Goal: Task Accomplishment & Management: Manage account settings

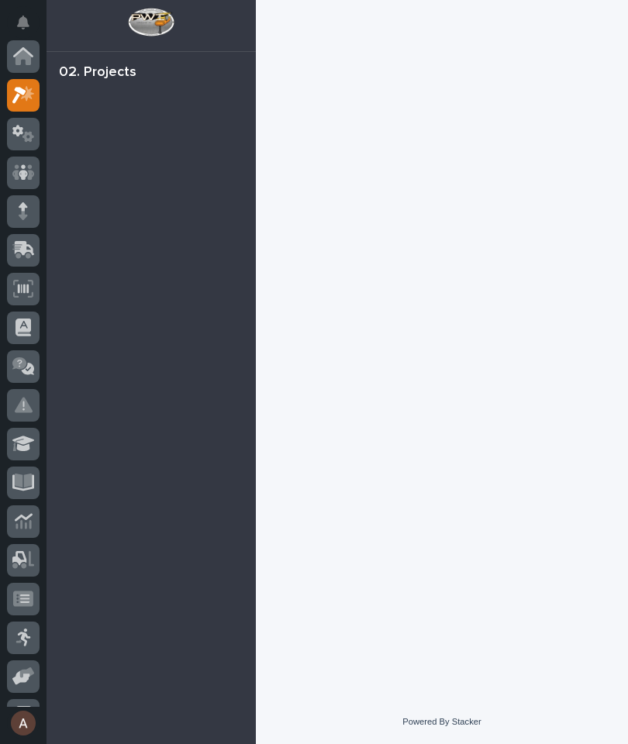
scroll to position [39, 0]
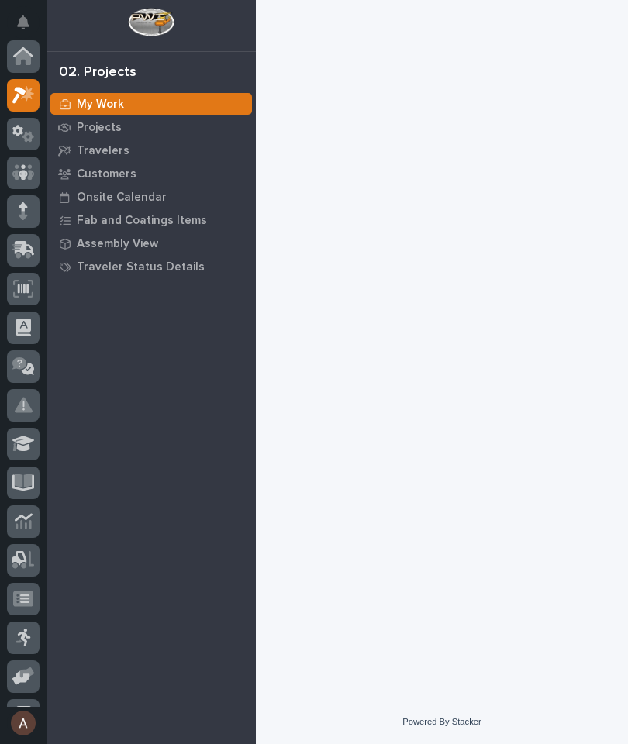
scroll to position [39, 0]
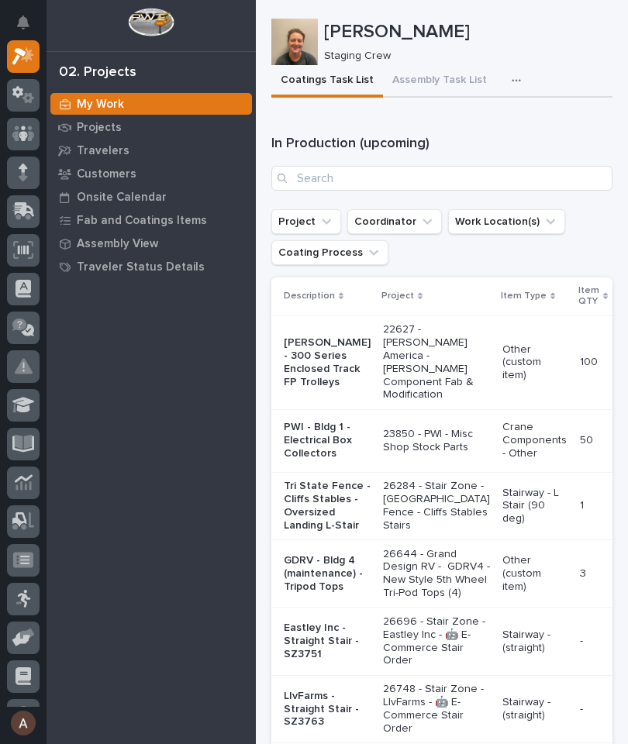
click at [514, 95] on button "button" at bounding box center [519, 80] width 34 height 31
click at [499, 119] on span "Staging Task List" at bounding box center [466, 123] width 83 height 14
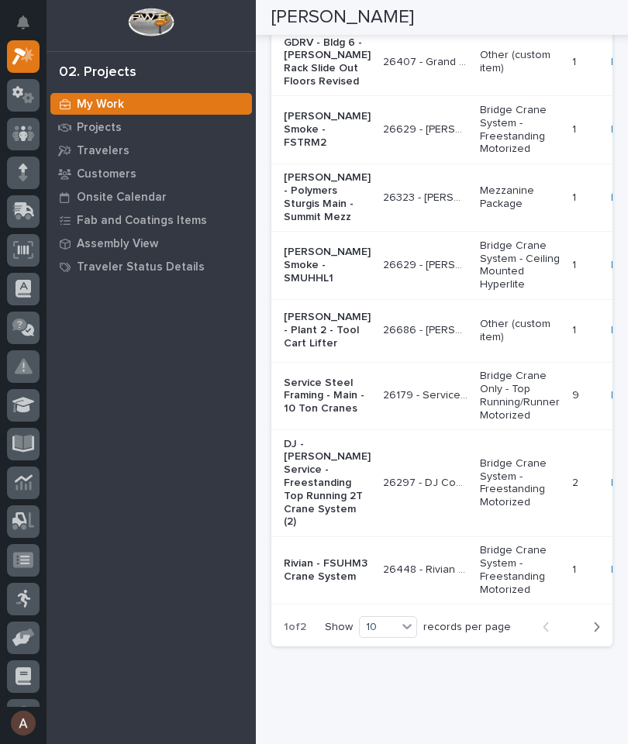
scroll to position [3058, 0]
click at [590, 635] on div "button" at bounding box center [593, 628] width 13 height 14
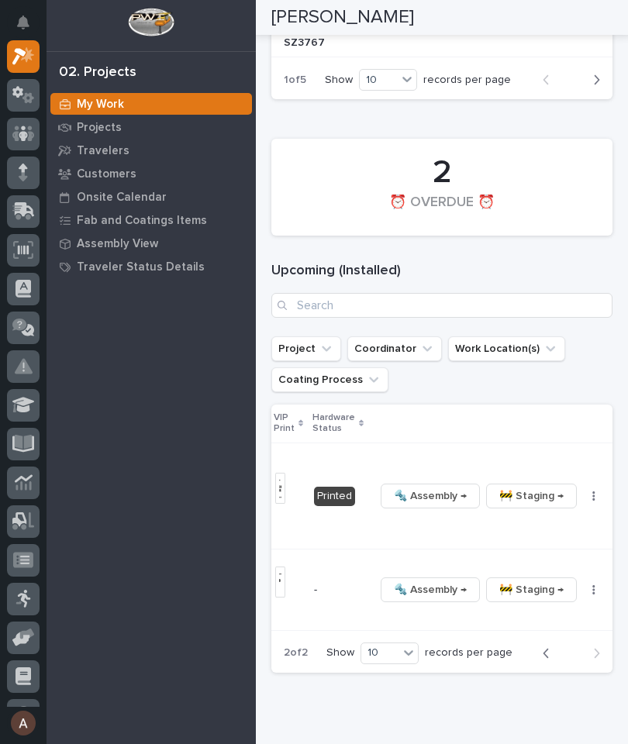
scroll to position [0, 581]
click at [584, 502] on button "button" at bounding box center [595, 496] width 22 height 11
click at [527, 608] on span "🔩 Hardware" at bounding box center [508, 598] width 65 height 19
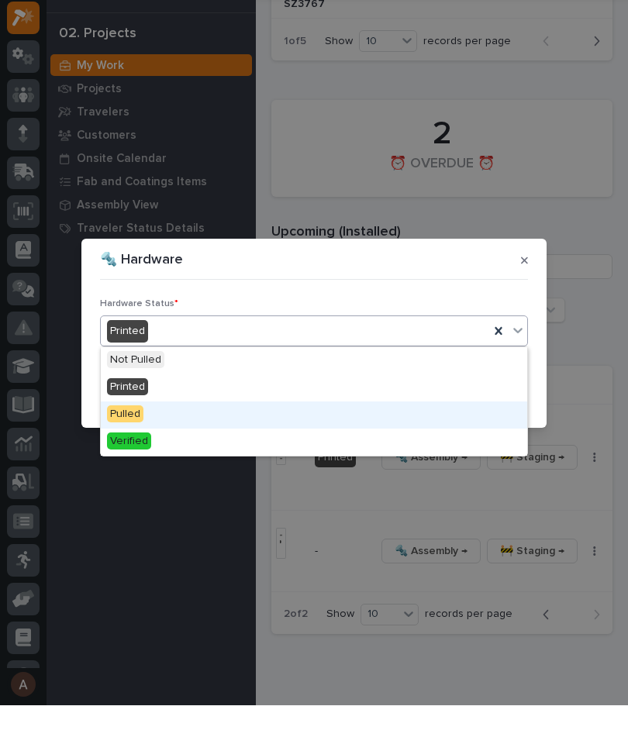
click at [347, 440] on div "Pulled" at bounding box center [314, 453] width 426 height 27
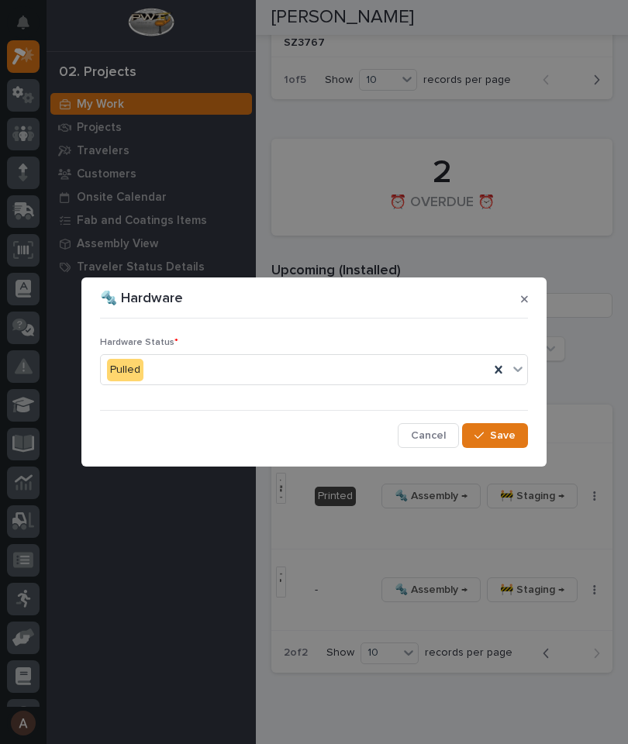
click at [503, 442] on span "Save" at bounding box center [503, 436] width 26 height 14
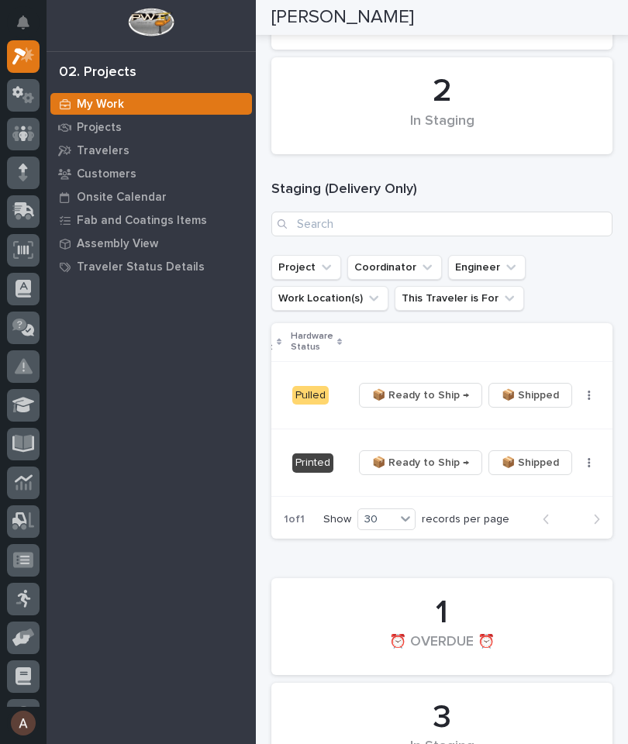
scroll to position [0, 467]
click at [578, 460] on button "button" at bounding box center [589, 462] width 22 height 11
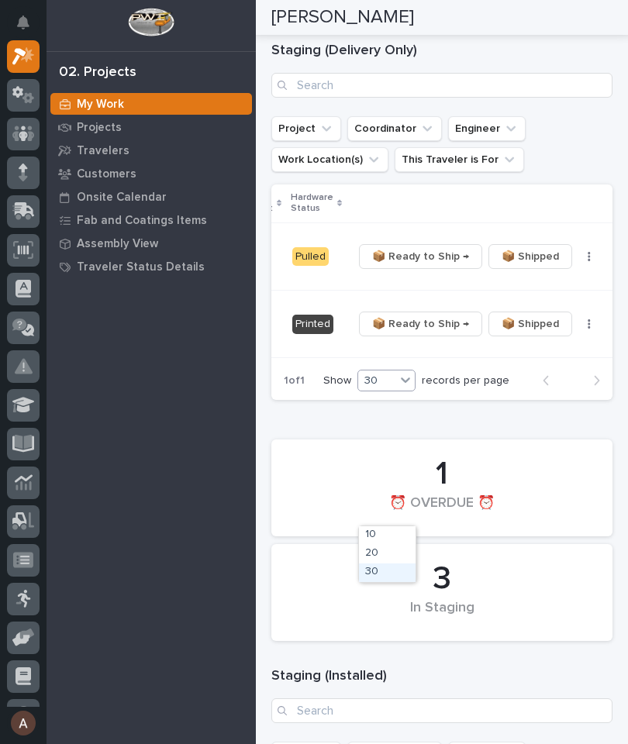
scroll to position [329, 0]
click at [299, 323] on div "Printed" at bounding box center [312, 325] width 41 height 19
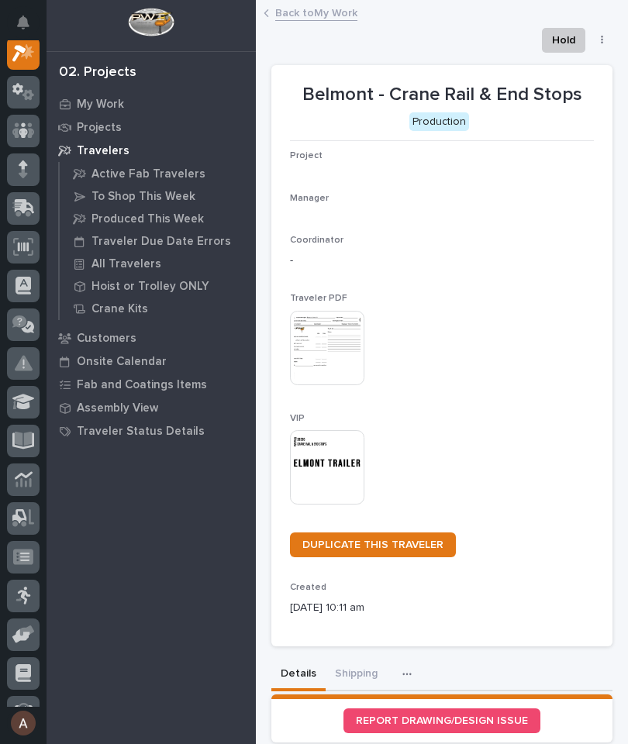
scroll to position [39, 0]
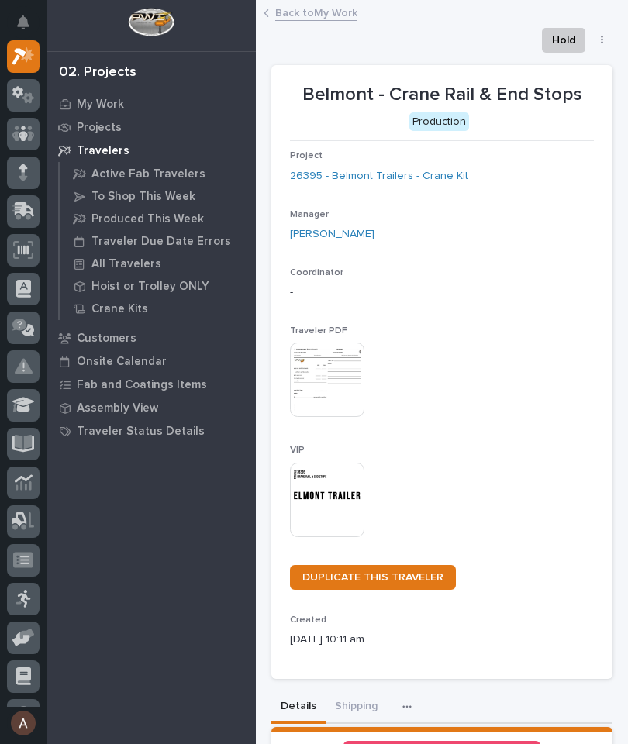
click at [602, 44] on icon "button" at bounding box center [602, 40] width 3 height 11
click at [321, 9] on link "Back to My Work" at bounding box center [316, 12] width 82 height 18
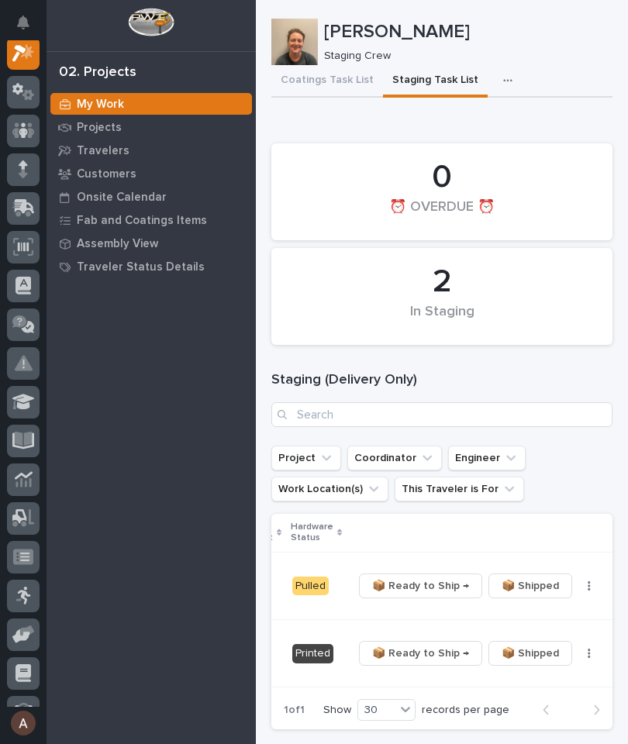
scroll to position [0, 467]
click at [580, 648] on button "button" at bounding box center [589, 653] width 22 height 11
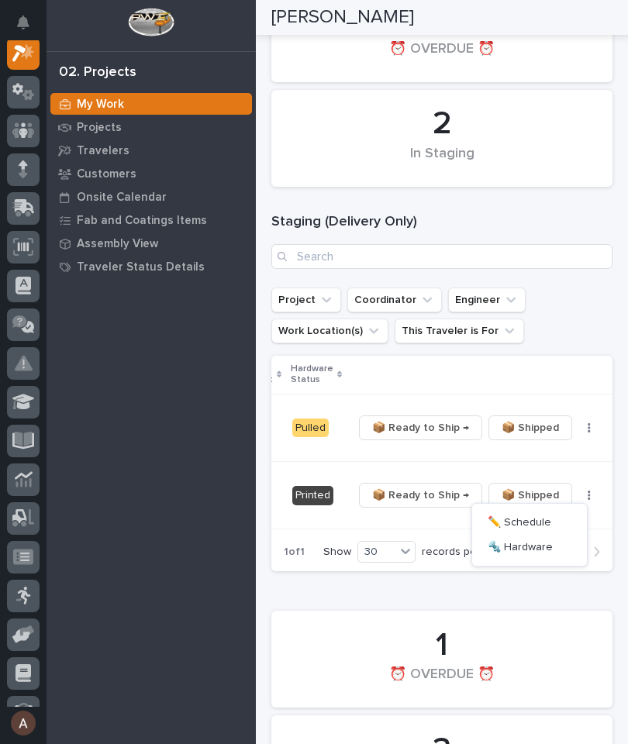
scroll to position [157, 0]
click at [578, 431] on button "button" at bounding box center [589, 428] width 22 height 11
click at [578, 498] on button "button" at bounding box center [589, 496] width 22 height 11
click at [587, 498] on button "button" at bounding box center [589, 496] width 22 height 11
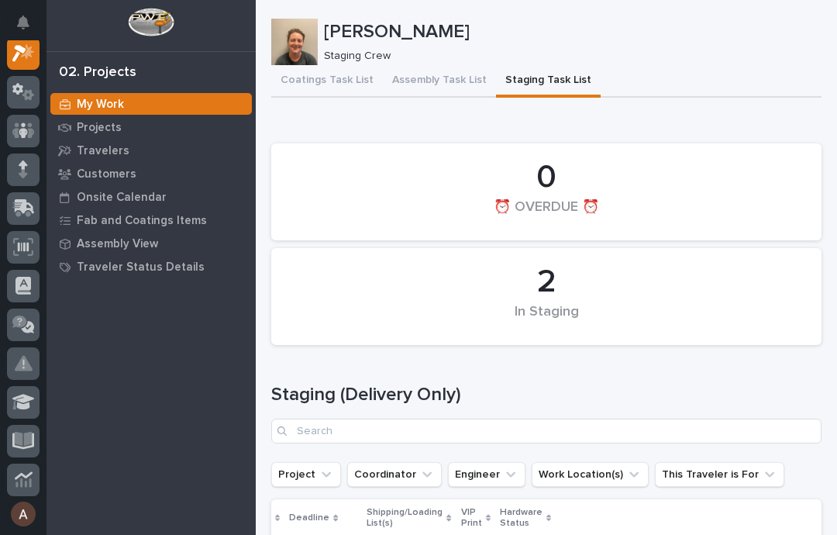
scroll to position [0, 0]
click at [436, 74] on button "Assembly Task List" at bounding box center [439, 81] width 113 height 33
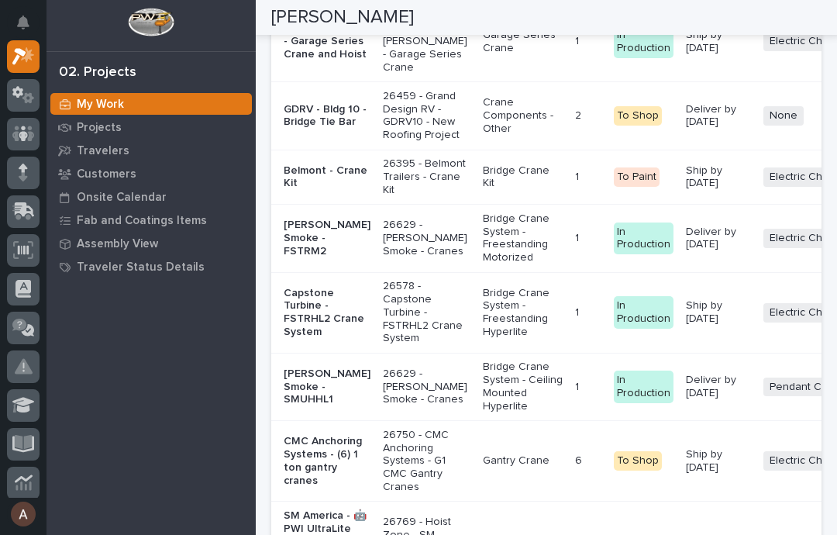
scroll to position [3003, 0]
